Goal: Navigation & Orientation: Find specific page/section

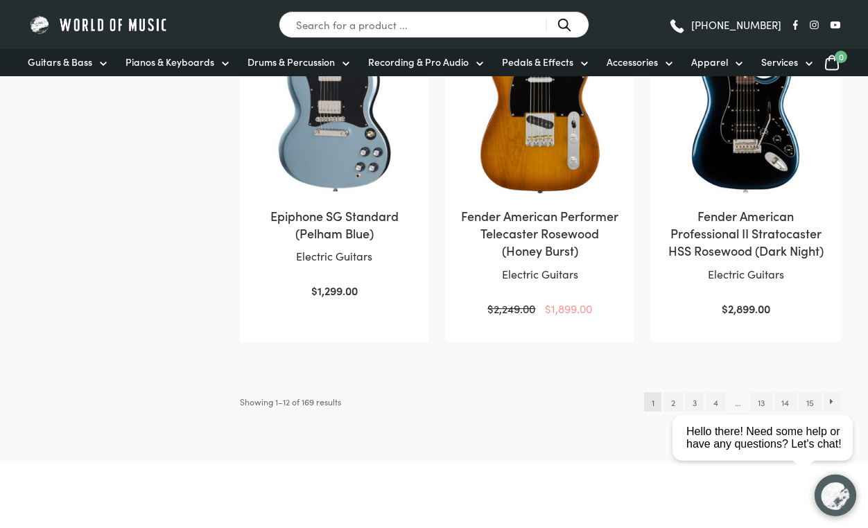
scroll to position [1380, 0]
click at [664, 392] on link "2" at bounding box center [672, 401] width 19 height 19
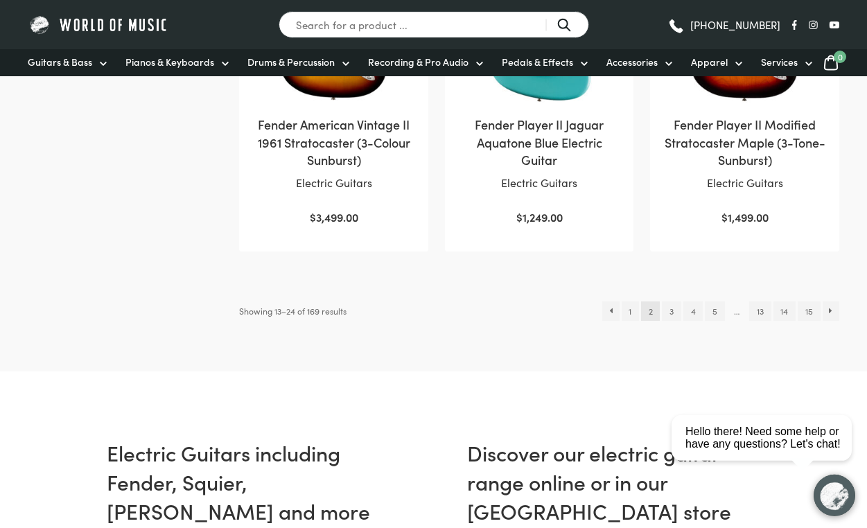
scroll to position [1495, 0]
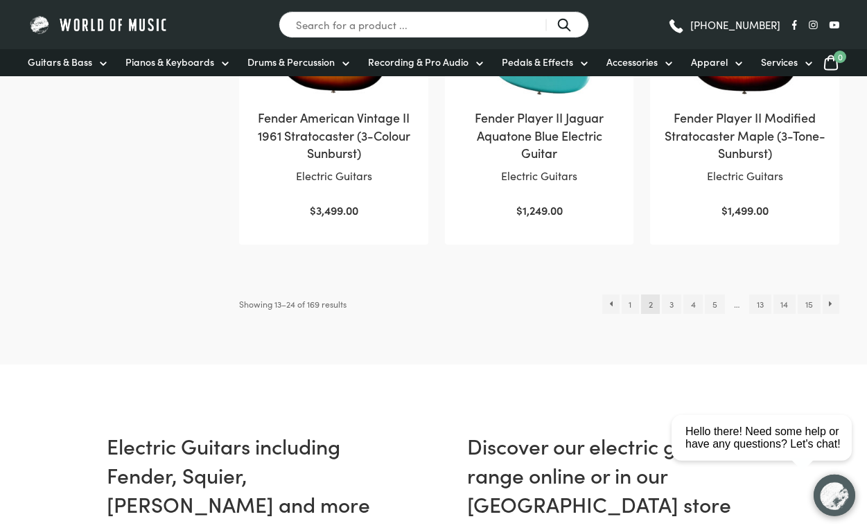
click at [665, 314] on link "3" at bounding box center [671, 304] width 19 height 19
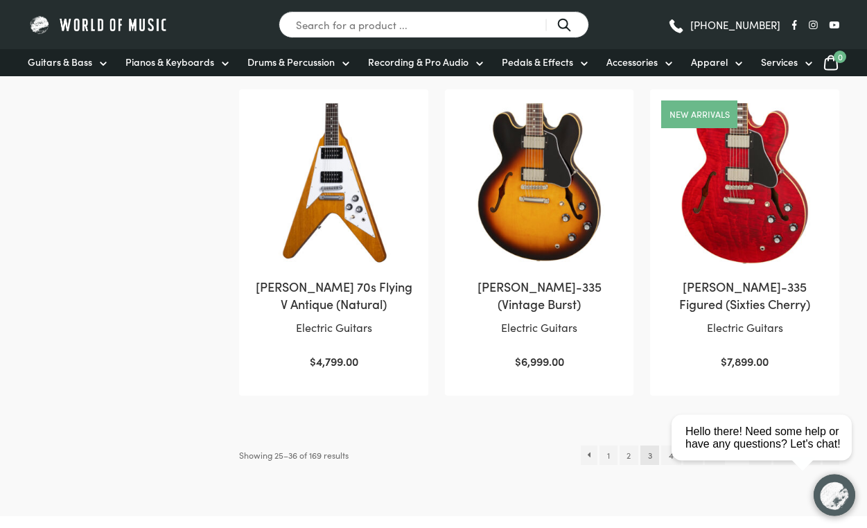
scroll to position [1373, 0]
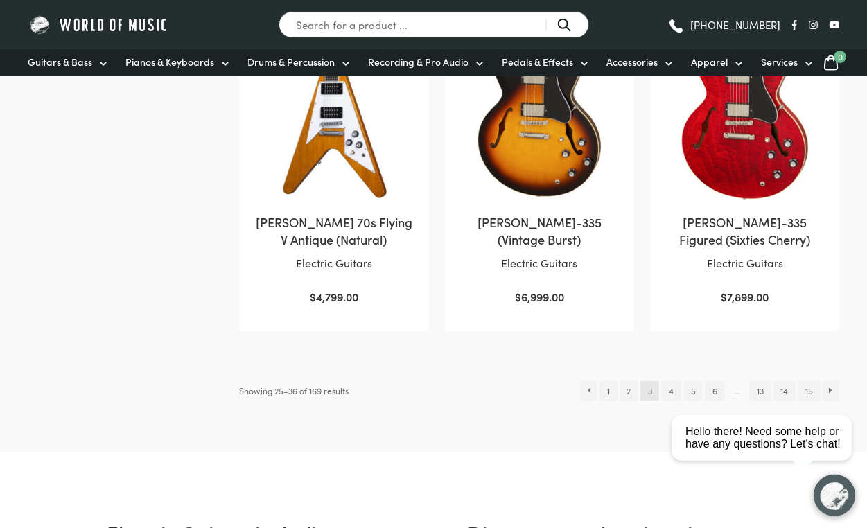
click at [662, 394] on link "4" at bounding box center [670, 390] width 19 height 19
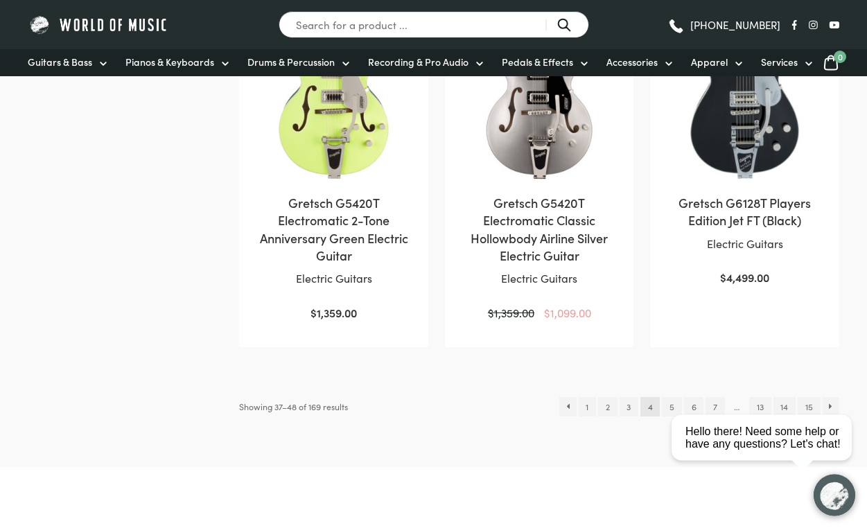
scroll to position [1393, 0]
click at [647, 396] on ul "← 1 2 3 4 5 6 7 … 13 14 15 →" at bounding box center [699, 405] width 280 height 19
click at [664, 396] on link "5" at bounding box center [671, 405] width 19 height 19
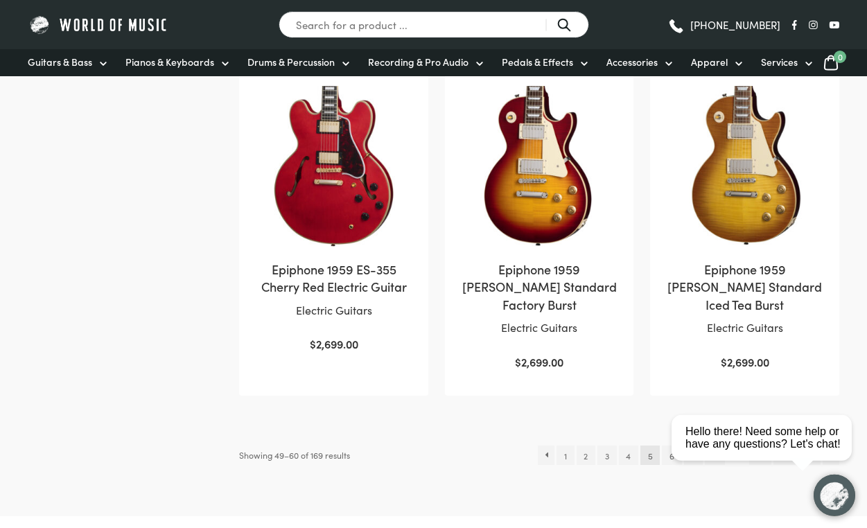
scroll to position [1326, 0]
click at [665, 445] on link "6" at bounding box center [671, 454] width 19 height 19
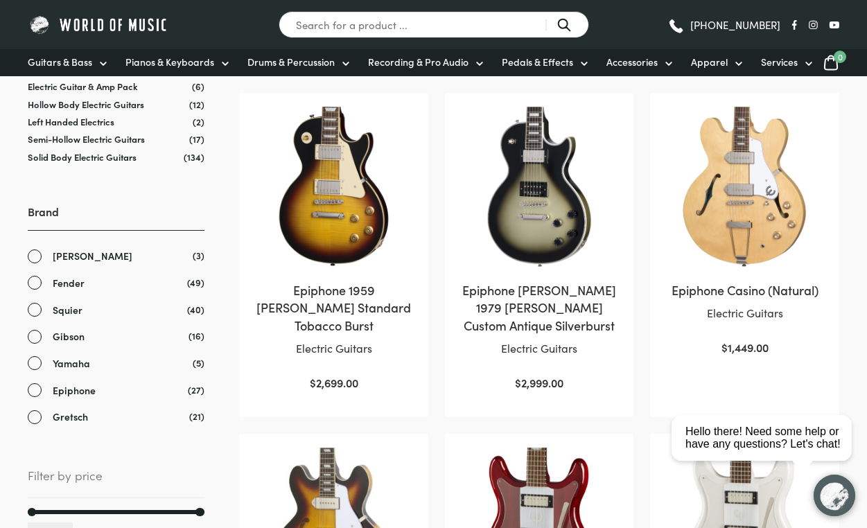
scroll to position [270, 0]
